Goal: Information Seeking & Learning: Learn about a topic

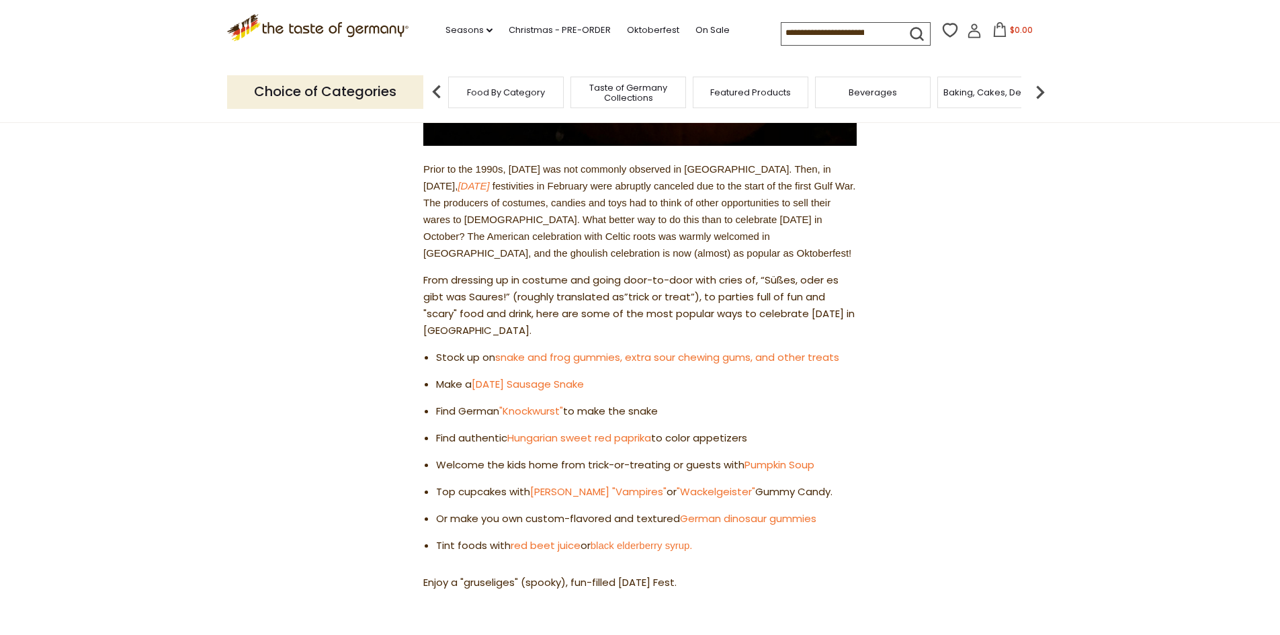
scroll to position [448, 0]
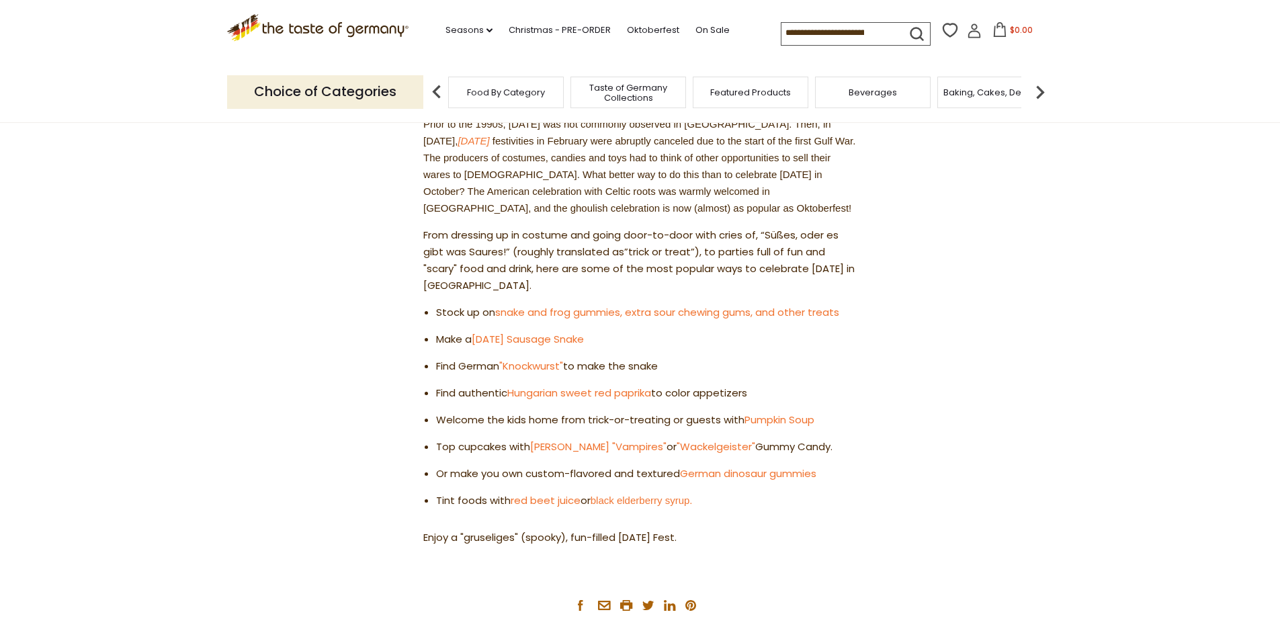
drag, startPoint x: 458, startPoint y: 322, endPoint x: 786, endPoint y: 534, distance: 390.7
click at [786, 534] on div "Prior to the 1990s, [DATE] was not commonly observed in [GEOGRAPHIC_DATA]. Then…" at bounding box center [639, 331] width 433 height 430
click at [769, 520] on div "Prior to the 1990s, [DATE] was not commonly observed in [GEOGRAPHIC_DATA]. Then…" at bounding box center [639, 331] width 433 height 430
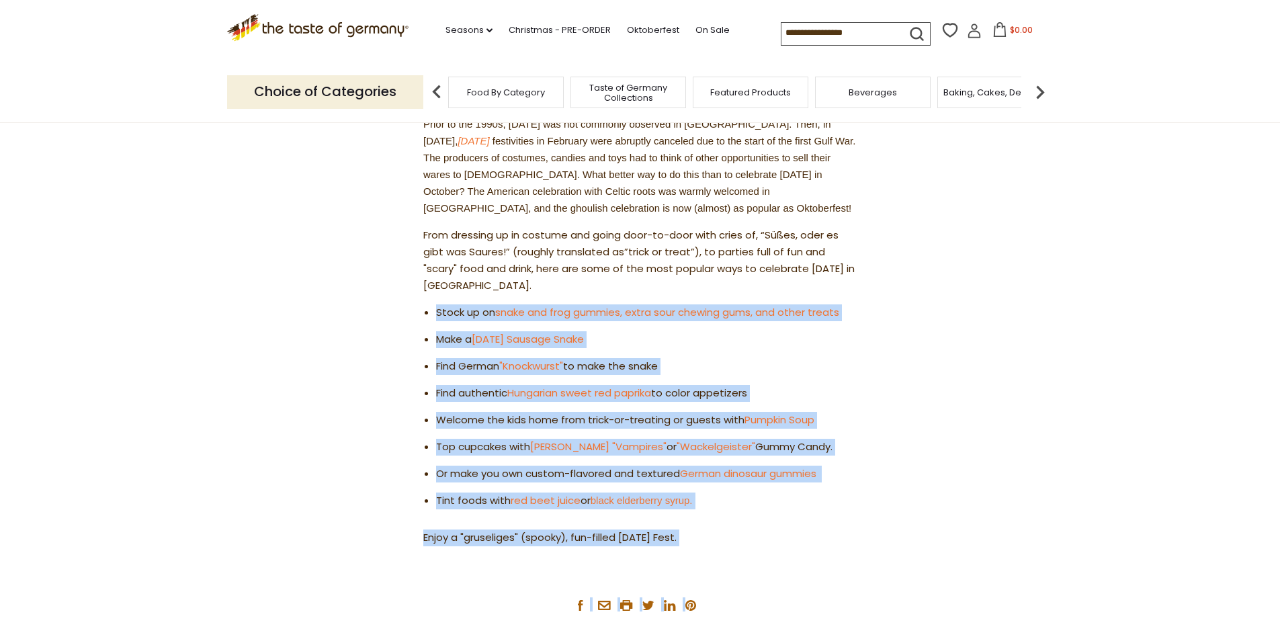
drag, startPoint x: 427, startPoint y: 311, endPoint x: 718, endPoint y: 563, distance: 384.5
click at [718, 563] on article "Home Blog How to Celebrate [DATE], German Style How to Celebrate [DATE], German…" at bounding box center [640, 142] width 1280 height 937
drag, startPoint x: 710, startPoint y: 515, endPoint x: 692, endPoint y: 501, distance: 23.0
click at [692, 501] on link "black elderberry syrup." at bounding box center [642, 500] width 102 height 11
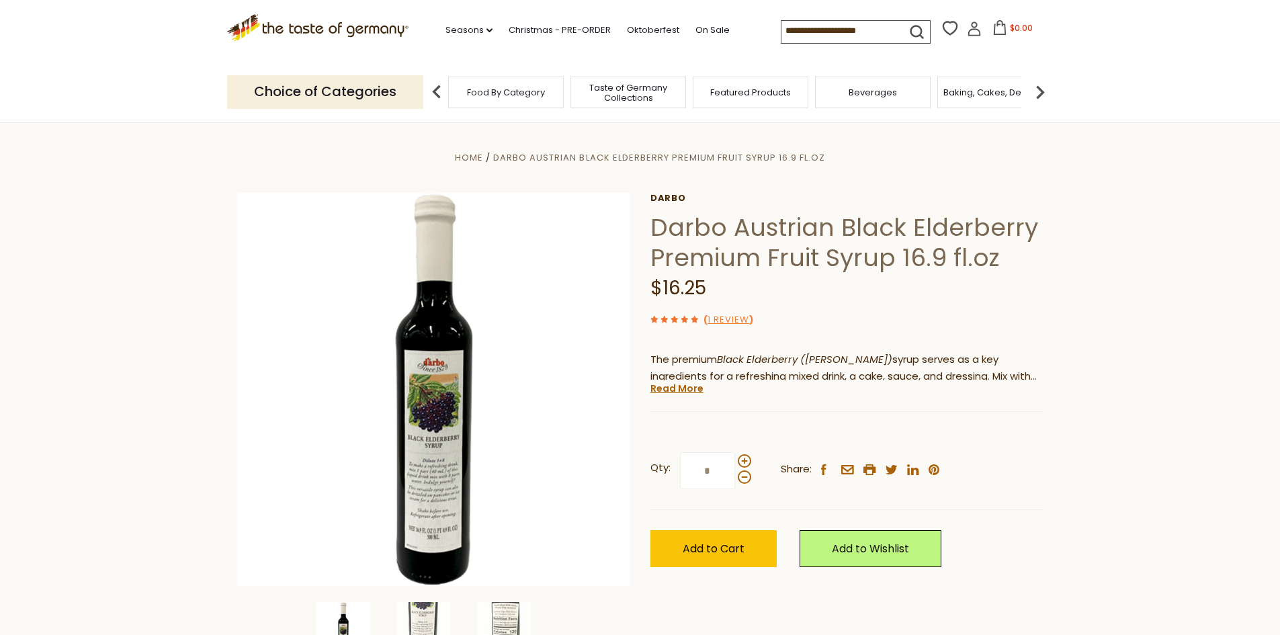
drag, startPoint x: 250, startPoint y: 159, endPoint x: 237, endPoint y: 139, distance: 23.3
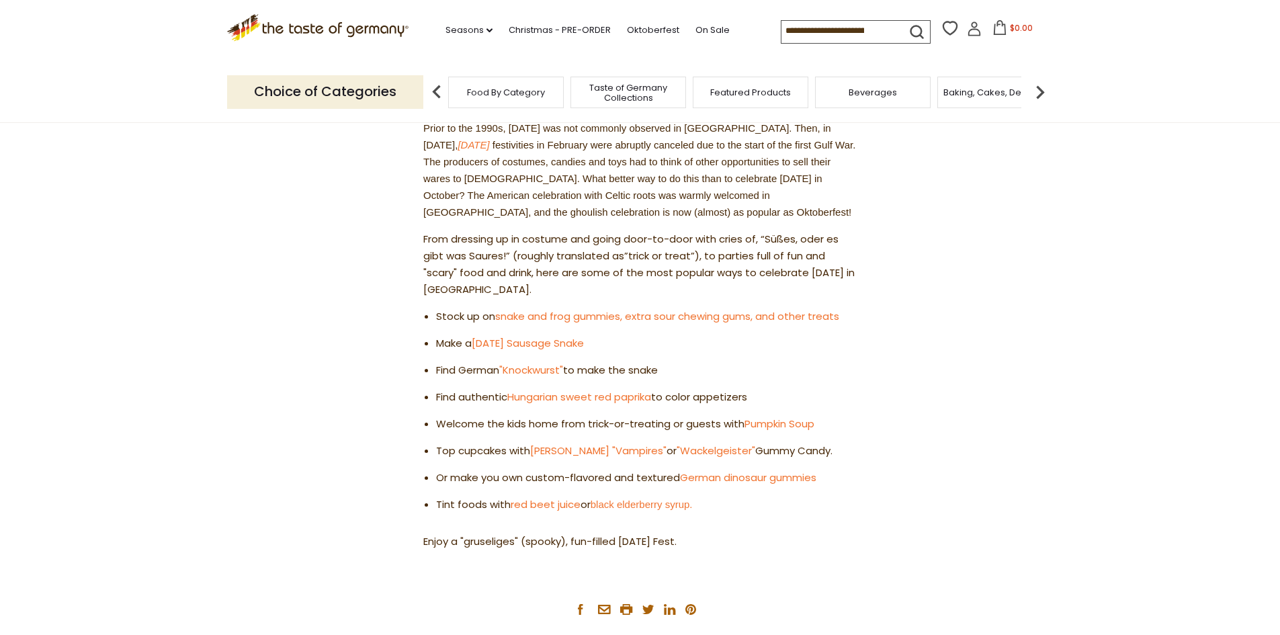
drag, startPoint x: 472, startPoint y: 339, endPoint x: 790, endPoint y: 526, distance: 368.7
click at [790, 526] on article "Home Blog How to Celebrate Halloween, German Style How to Celebrate Halloween, …" at bounding box center [640, 146] width 1280 height 937
copy div "Stock up on snake and frog gummies, extra sour chewing gums, and other treats M…"
click at [408, 462] on article "Home Blog How to Celebrate [DATE], German Style How to Celebrate [DATE], German…" at bounding box center [640, 146] width 1280 height 937
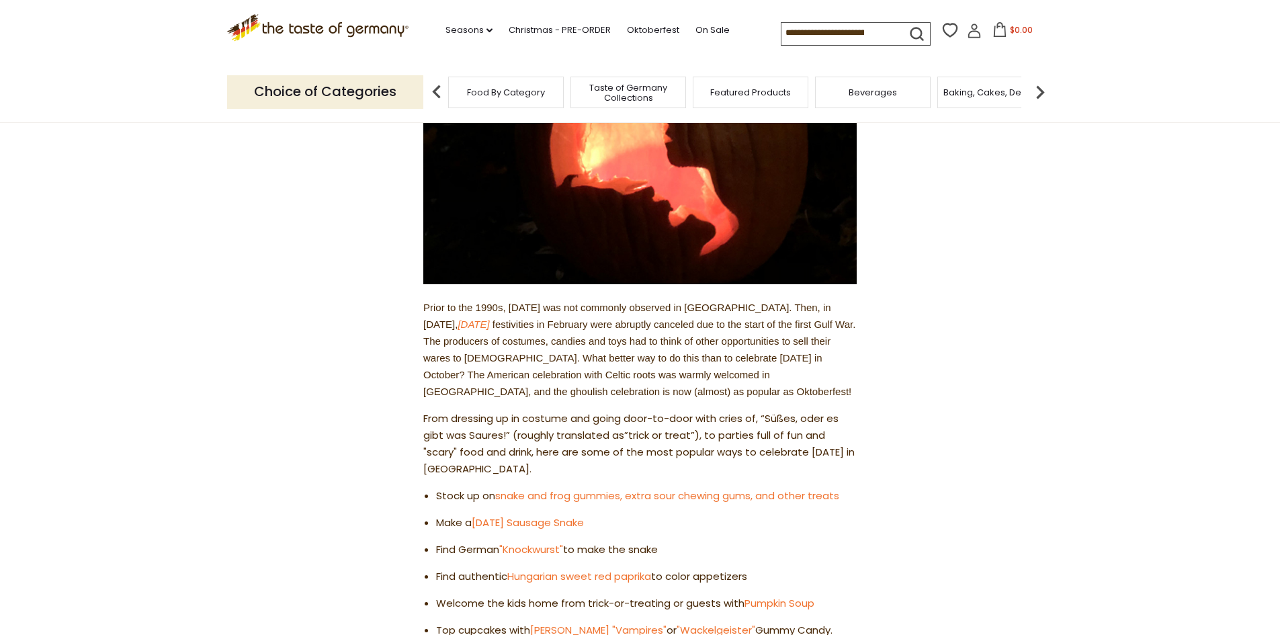
scroll to position [41, 0]
